Goal: Information Seeking & Learning: Learn about a topic

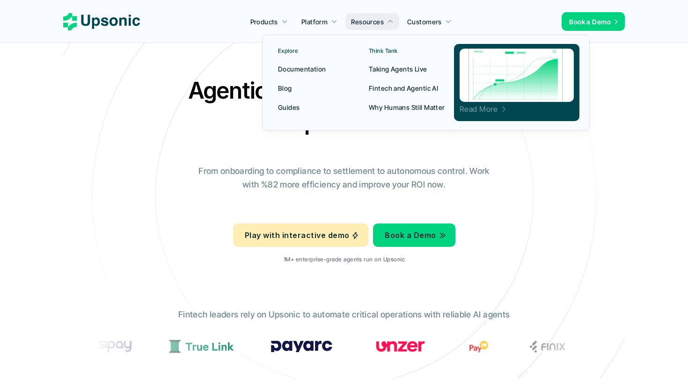
click at [475, 110] on p "Read More" at bounding box center [479, 109] width 38 height 2
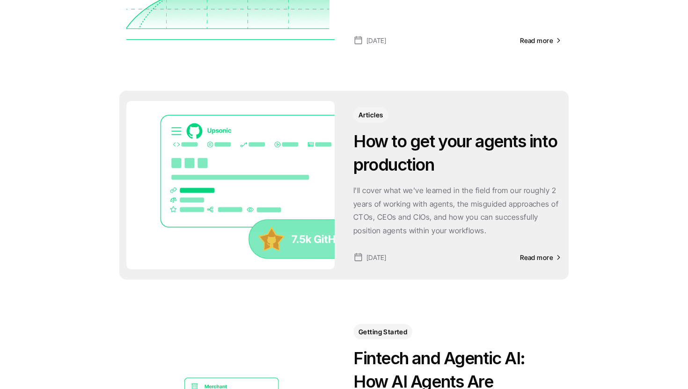
scroll to position [323, 0]
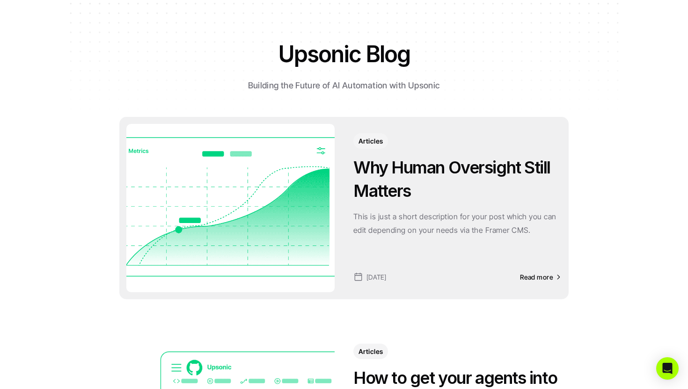
scroll to position [0, 0]
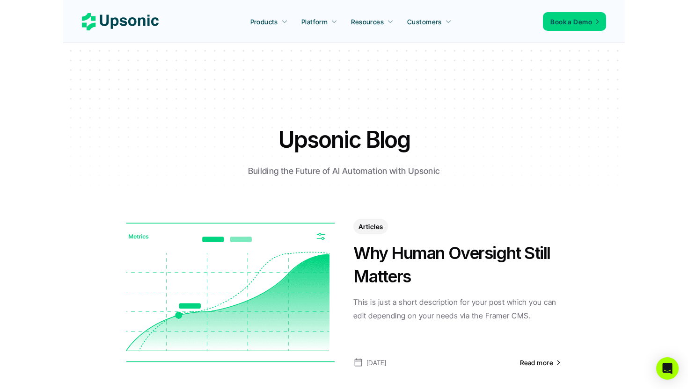
click at [326, 124] on h1 "Upsonic Blog" at bounding box center [344, 139] width 328 height 31
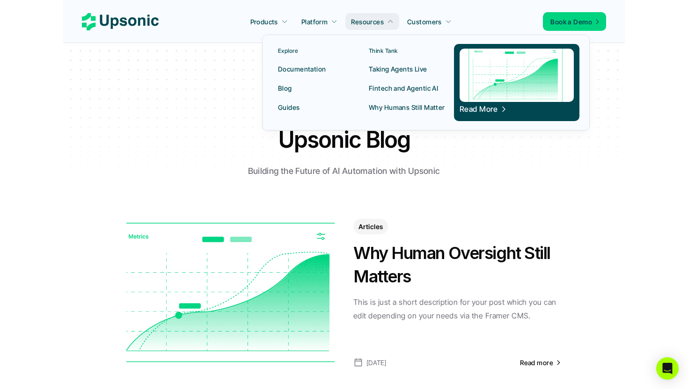
click at [286, 91] on p "Blog" at bounding box center [285, 88] width 14 height 10
click at [405, 88] on p "Fintech and Agentic AI" at bounding box center [403, 88] width 69 height 10
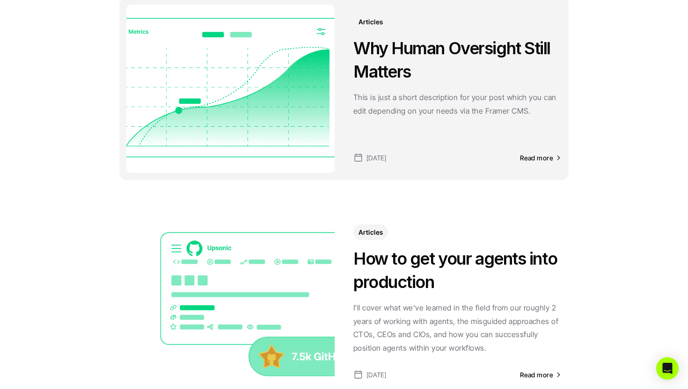
scroll to position [205, 0]
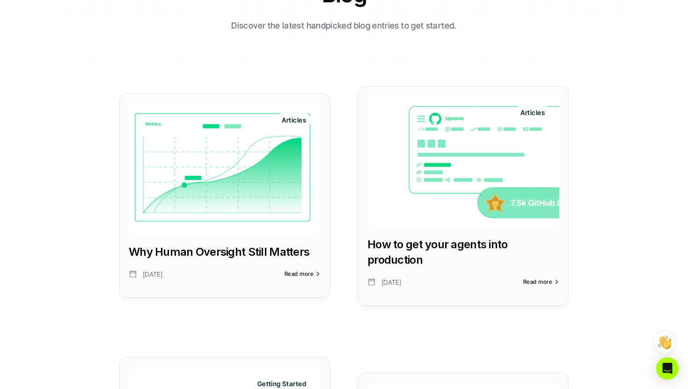
scroll to position [172, 0]
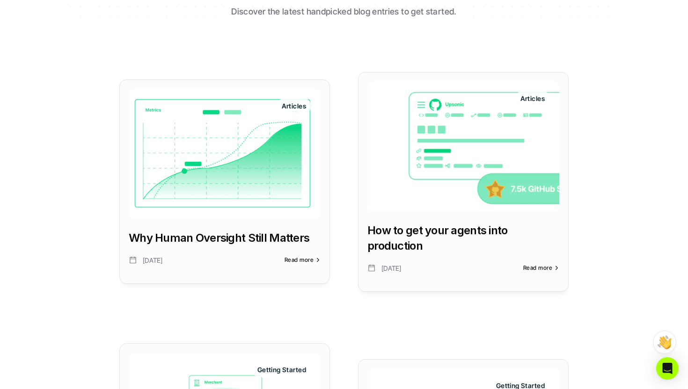
click at [248, 156] on img at bounding box center [225, 154] width 192 height 131
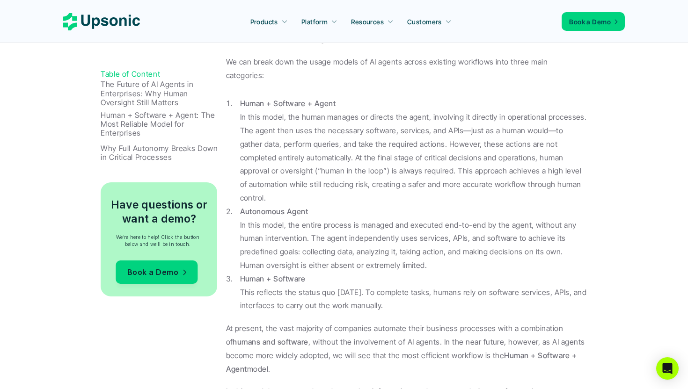
scroll to position [658, 0]
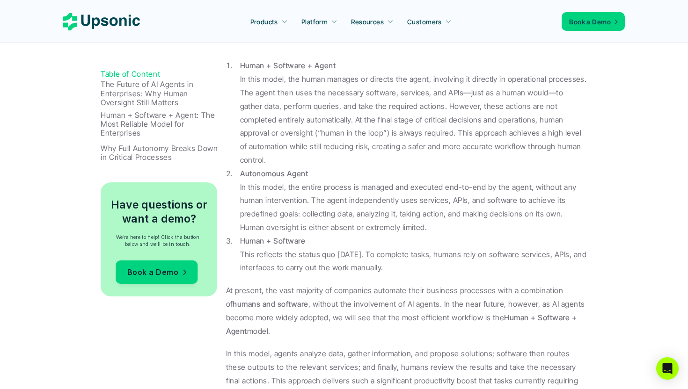
click at [133, 93] on p "The Future of AI Agents in Enterprises: Why Human Oversight Still Matters" at bounding box center [161, 93] width 121 height 27
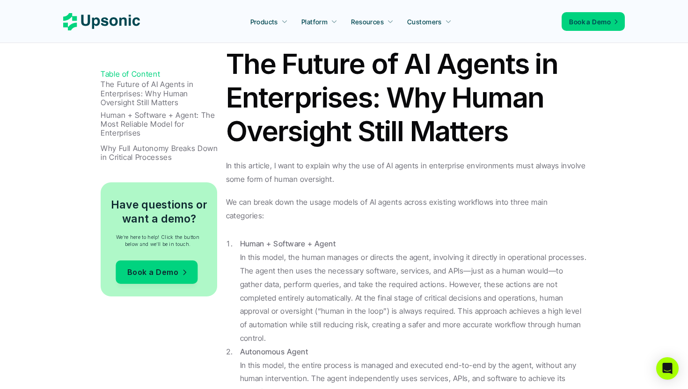
click at [156, 156] on p "Why Full Autonomy Breaks Down in Critical Processes" at bounding box center [161, 153] width 121 height 18
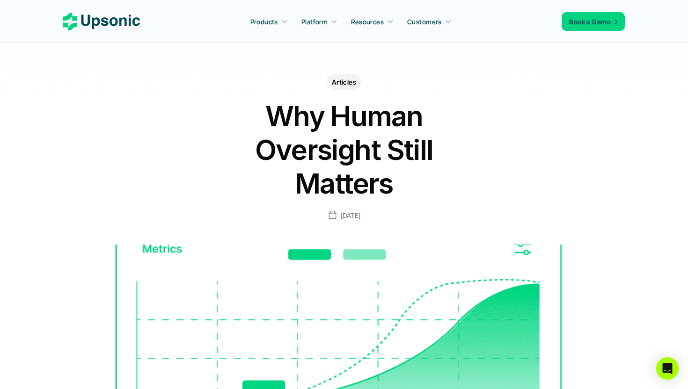
scroll to position [5, 0]
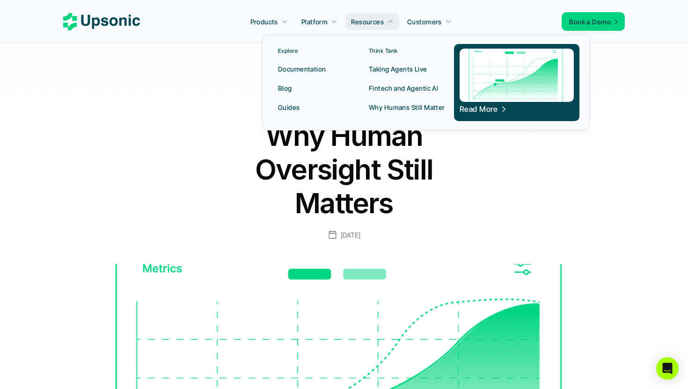
click at [393, 68] on p "Taking Agents Live" at bounding box center [398, 69] width 58 height 10
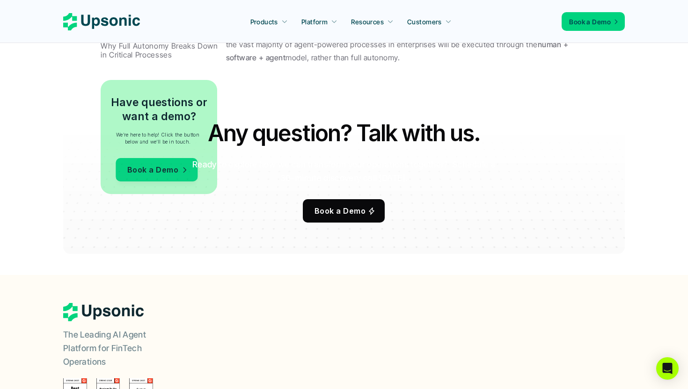
scroll to position [1744, 0]
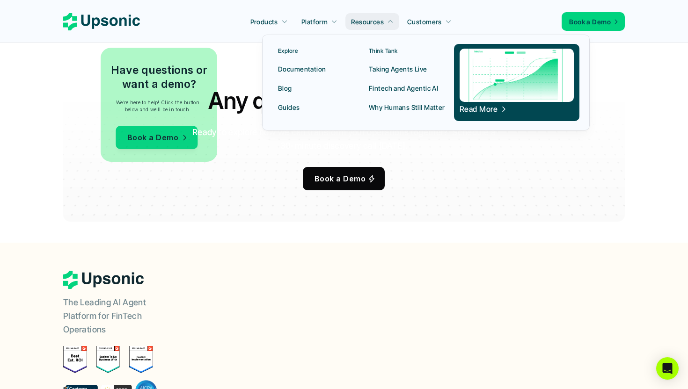
click at [397, 105] on p "Why Humans Still Matter" at bounding box center [407, 107] width 76 height 10
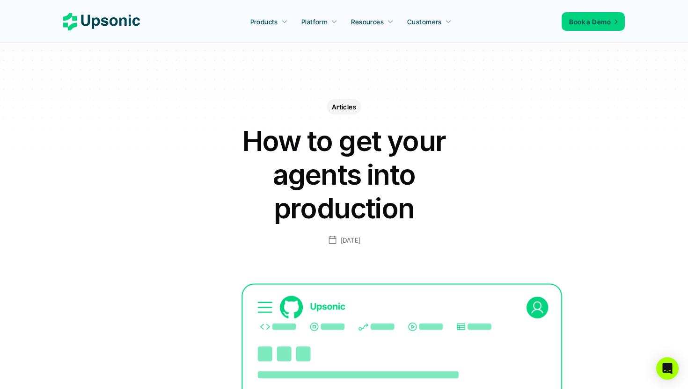
click at [121, 19] on use at bounding box center [101, 21] width 77 height 17
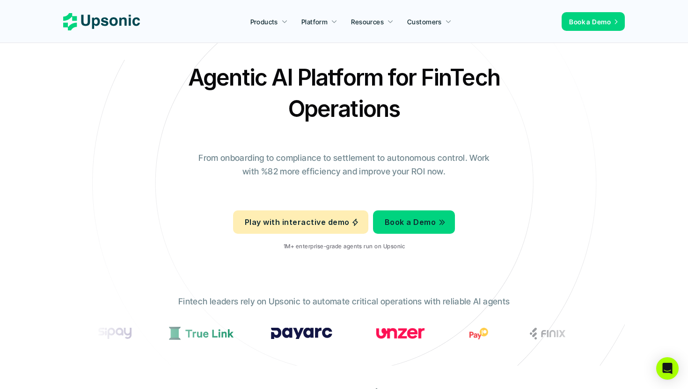
scroll to position [16, 0]
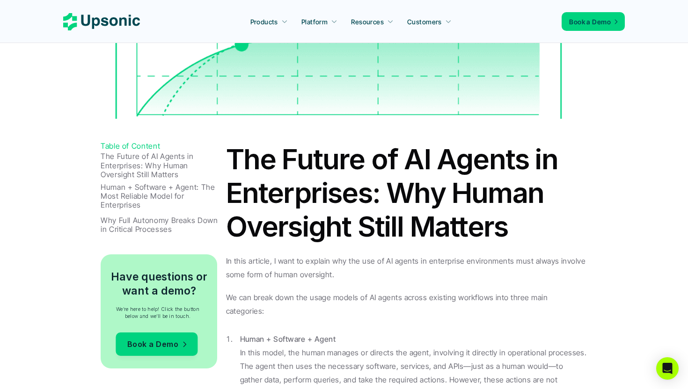
scroll to position [269, 0]
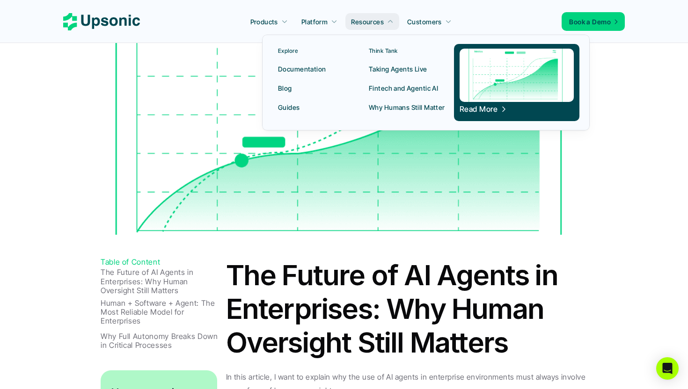
click at [402, 71] on p "Taking Agents Live" at bounding box center [398, 69] width 58 height 10
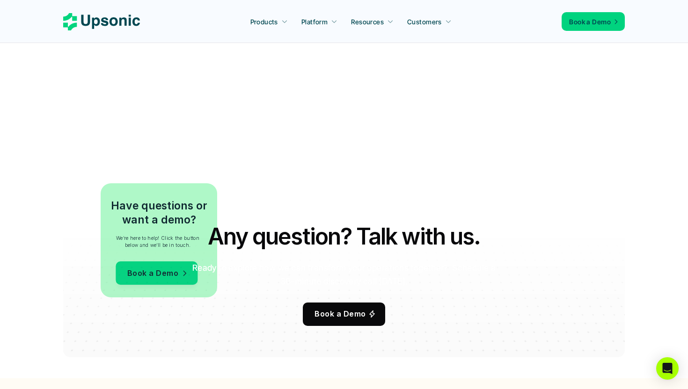
scroll to position [459, 0]
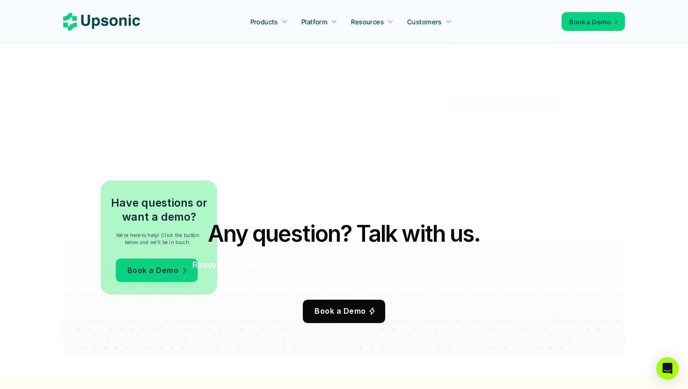
click at [396, 21] on link "Resources" at bounding box center [372, 21] width 54 height 17
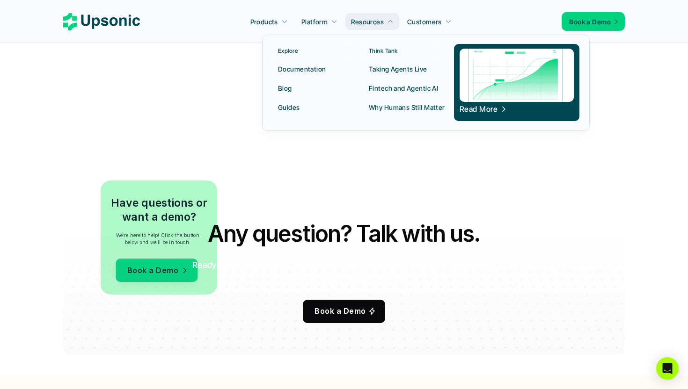
click at [400, 66] on p "Taking Agents Live" at bounding box center [398, 69] width 58 height 10
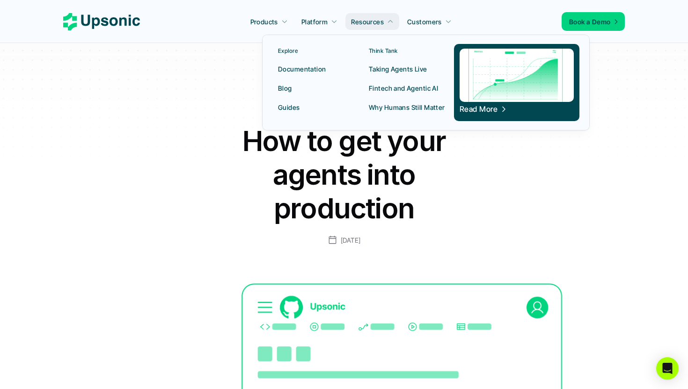
click at [406, 88] on p "Fintech and Agentic AI" at bounding box center [403, 88] width 69 height 10
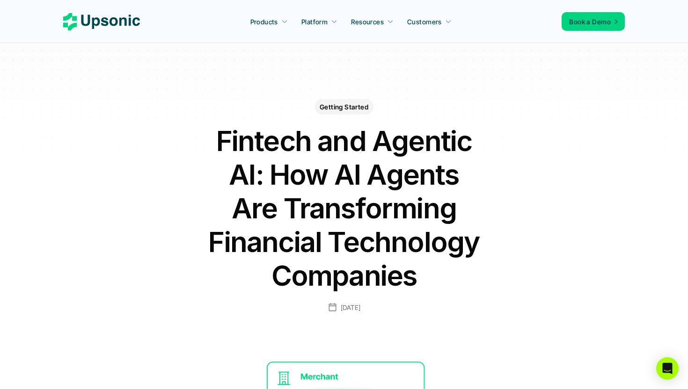
click at [365, 188] on h1 "Fintech and Agentic AI: How AI Agents Are Transforming Financial Technology Com…" at bounding box center [344, 208] width 281 height 168
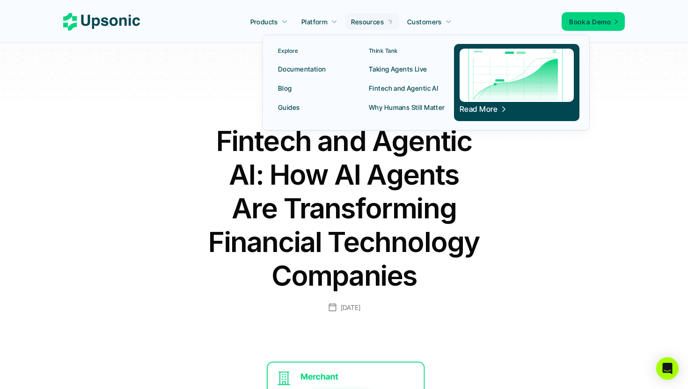
click at [380, 20] on p "Resources" at bounding box center [367, 22] width 33 height 10
click at [388, 68] on p "Taking Agents Live" at bounding box center [398, 69] width 58 height 10
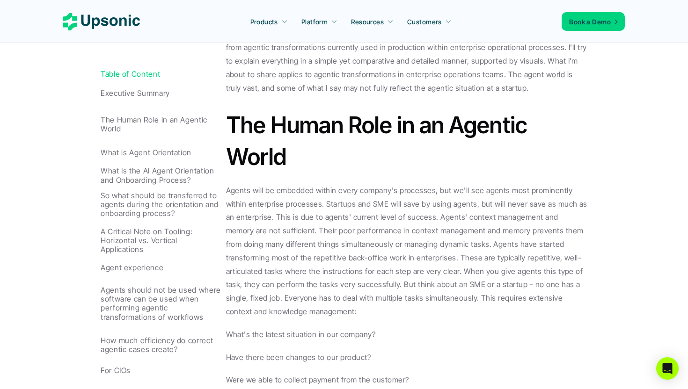
scroll to position [723, 0]
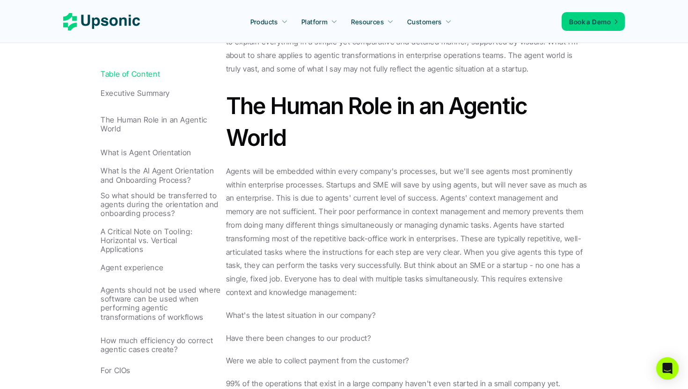
click at [134, 273] on link "Agent experience" at bounding box center [161, 268] width 121 height 19
click at [135, 270] on p "Agent experience" at bounding box center [161, 268] width 121 height 9
click at [139, 238] on p "A Critical Note on Tooling: Horizontal vs. Vertical Applications" at bounding box center [161, 240] width 121 height 27
click at [359, 249] on p "Agents will be embedded within every company's processes, but we'll see agents …" at bounding box center [407, 232] width 362 height 135
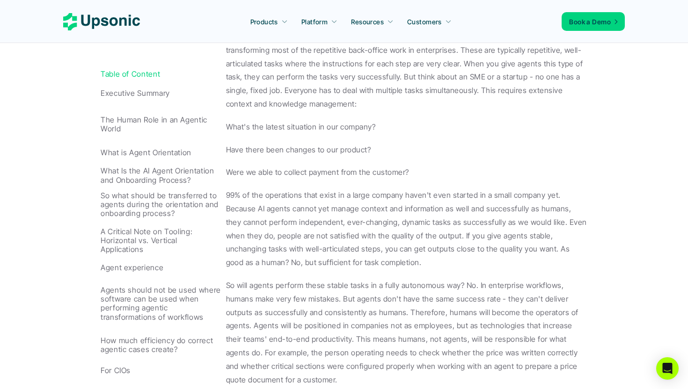
scroll to position [942, 0]
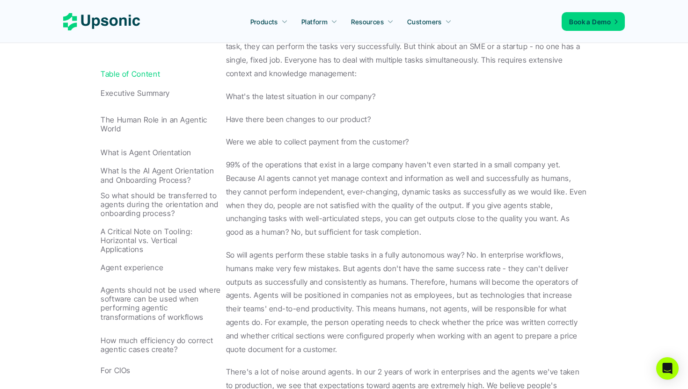
click at [156, 176] on p "What Is the AI Agent Orientation and Onboarding Process?" at bounding box center [161, 176] width 121 height 18
click at [161, 153] on p "What is Agent Orientation" at bounding box center [161, 152] width 121 height 9
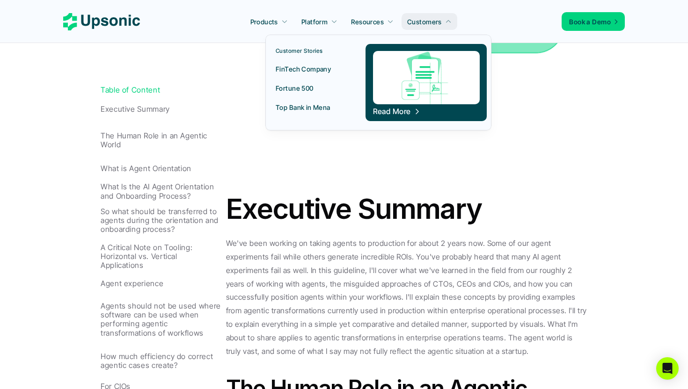
scroll to position [442, 0]
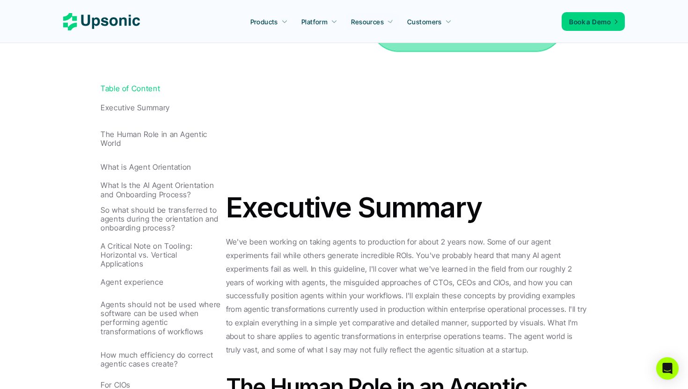
click at [489, 20] on div "Products Platform Resources Customers Book a Demo" at bounding box center [344, 21] width 562 height 19
click at [479, 24] on div "Products Platform Resources Customers Book a Demo" at bounding box center [344, 21] width 562 height 19
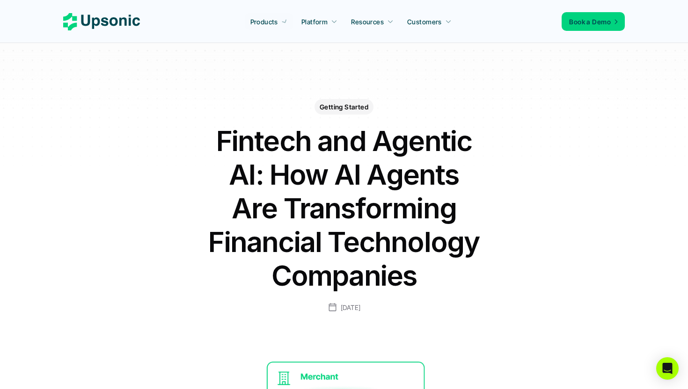
click at [443, 212] on h1 "Fintech and Agentic AI: How AI Agents Are Transforming Financial Technology Com…" at bounding box center [344, 208] width 281 height 168
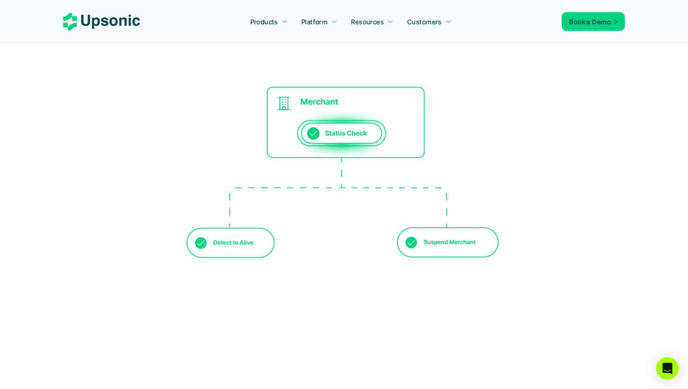
scroll to position [278, 0]
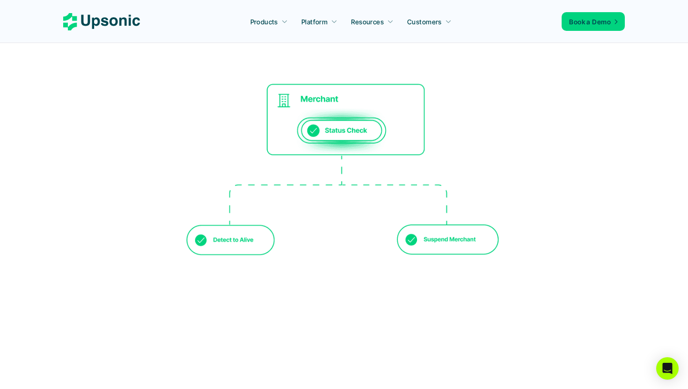
click at [85, 19] on icon at bounding box center [101, 21] width 77 height 17
